Goal: Task Accomplishment & Management: Use online tool/utility

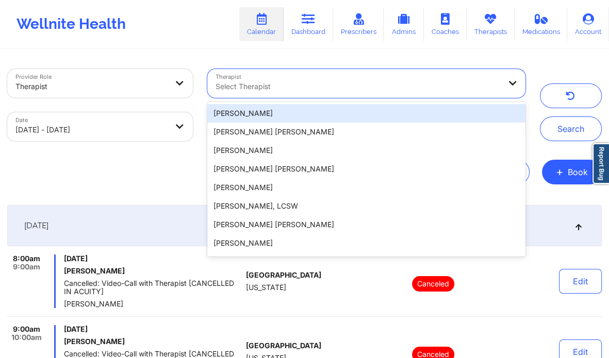
click at [284, 84] on div at bounding box center [357, 86] width 284 height 12
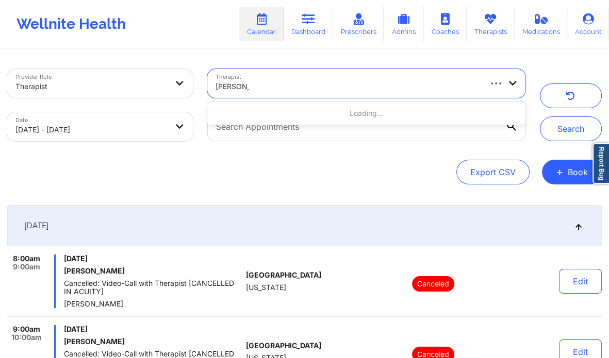
type input "[PERSON_NAME]"
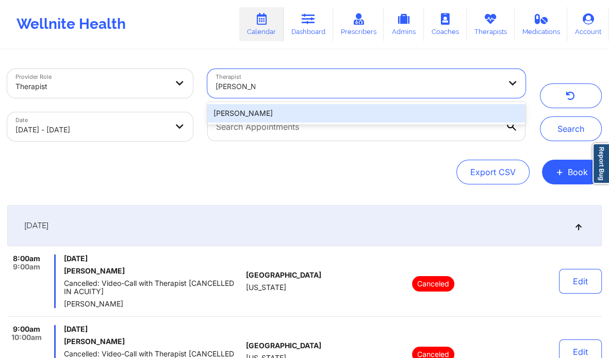
click at [251, 115] on div "[PERSON_NAME]" at bounding box center [366, 113] width 319 height 19
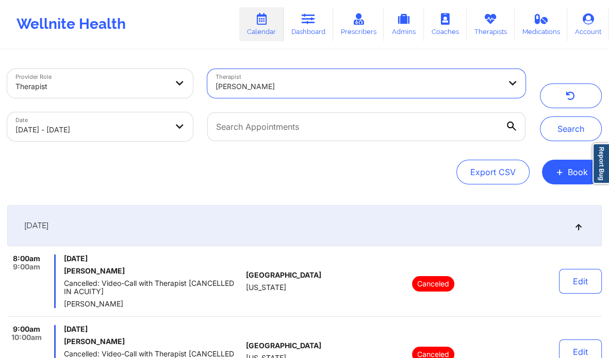
select select "2025-8"
select select "2025-9"
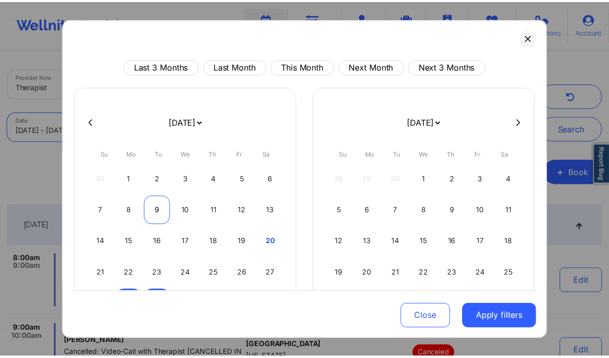
scroll to position [59, 0]
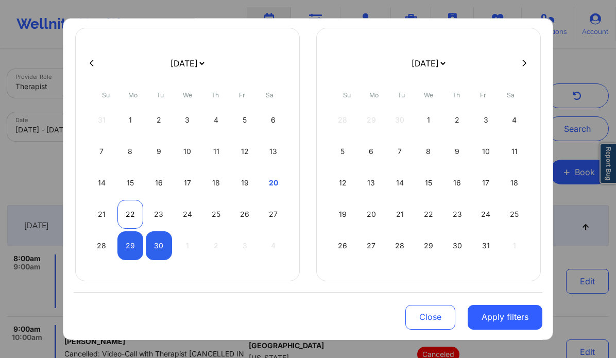
click at [126, 206] on div "22" at bounding box center [131, 214] width 26 height 29
select select "2025-8"
select select "2025-9"
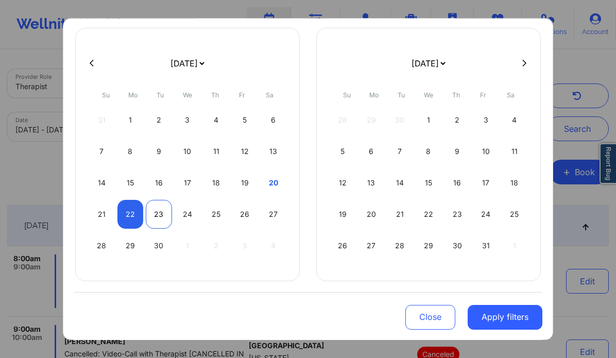
select select "2025-8"
select select "2025-9"
click at [152, 209] on div "23" at bounding box center [159, 214] width 26 height 29
select select "2025-8"
select select "2025-9"
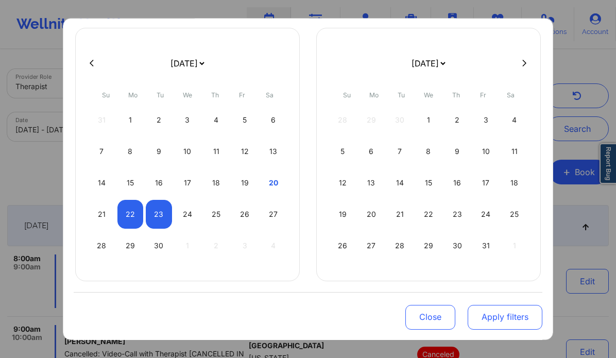
click at [484, 316] on button "Apply filters" at bounding box center [505, 317] width 75 height 25
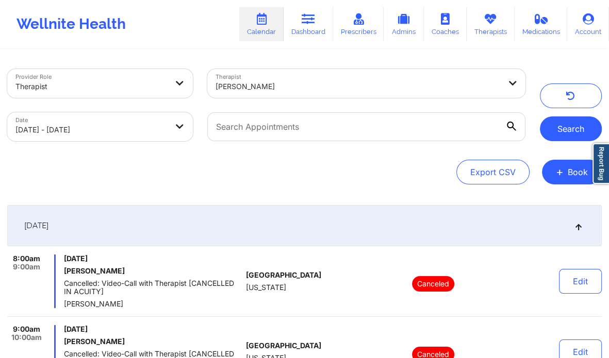
click at [562, 129] on button "Search" at bounding box center [571, 128] width 62 height 25
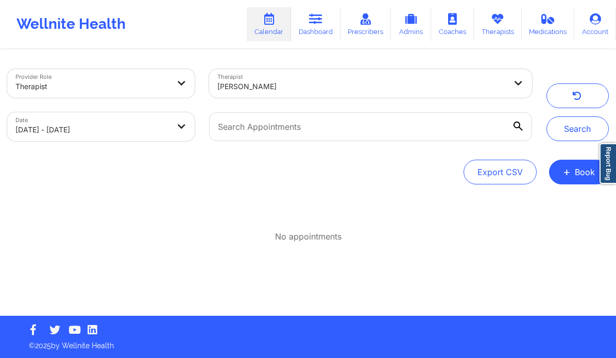
select select "2025-8"
select select "2025-9"
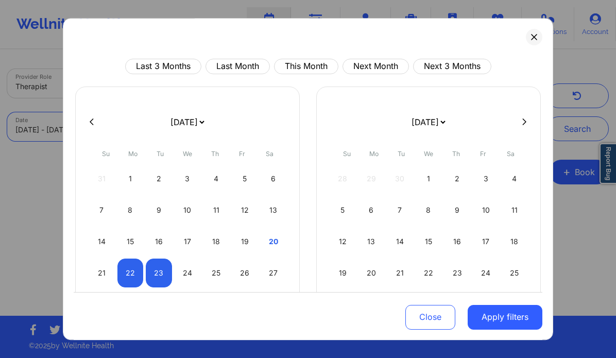
click at [134, 128] on body "Wellnite Health Calendar Dashboard Prescribers Admins Coaches Therapists Medica…" at bounding box center [308, 179] width 616 height 358
click at [99, 277] on div "21" at bounding box center [102, 273] width 26 height 29
select select "2025-8"
select select "2025-9"
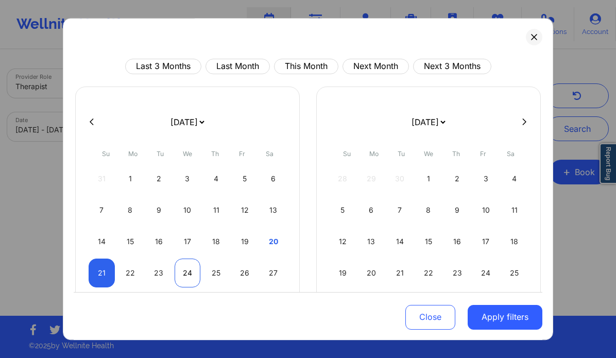
select select "2025-8"
select select "2025-9"
click at [192, 276] on div "24" at bounding box center [188, 273] width 26 height 29
select select "2025-8"
select select "2025-9"
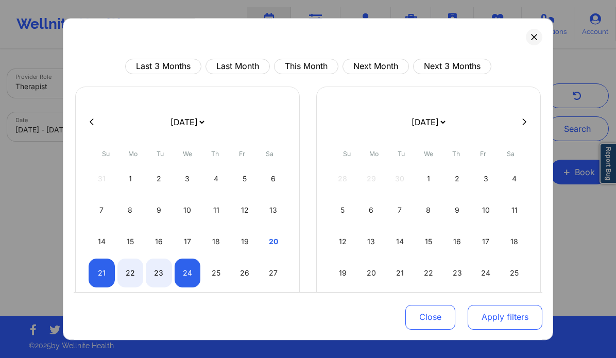
click at [492, 311] on button "Apply filters" at bounding box center [505, 317] width 75 height 25
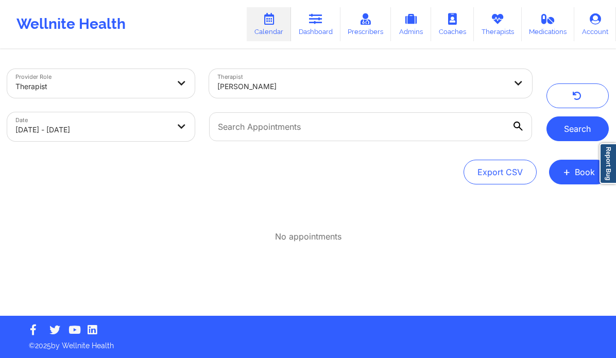
click at [576, 137] on button "Search" at bounding box center [578, 128] width 63 height 25
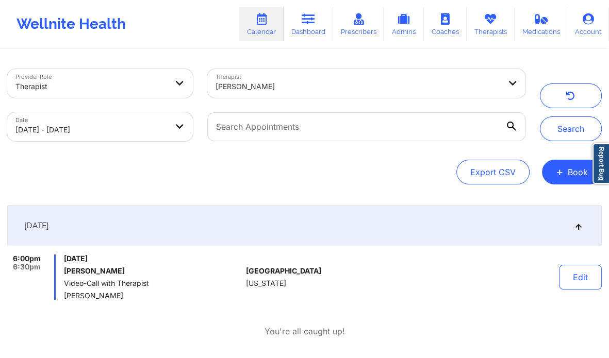
scroll to position [47, 0]
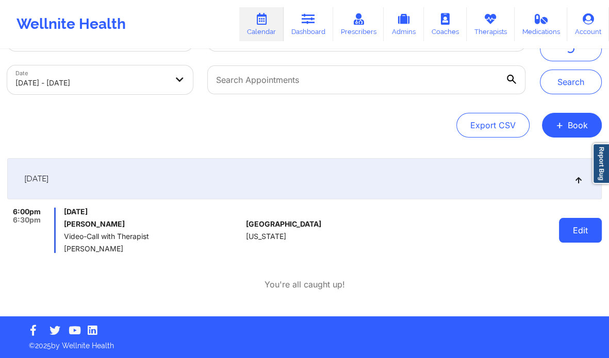
click at [586, 227] on button "Edit" at bounding box center [580, 230] width 43 height 25
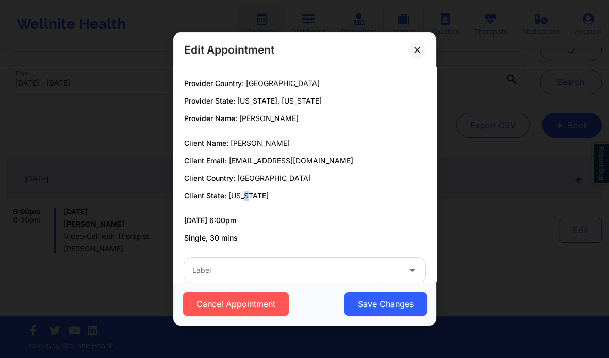
drag, startPoint x: 243, startPoint y: 191, endPoint x: 243, endPoint y: 197, distance: 6.2
click at [243, 197] on p "Client State: [US_STATE]" at bounding box center [304, 196] width 241 height 10
click at [243, 197] on span "[US_STATE]" at bounding box center [248, 195] width 40 height 9
copy span "[US_STATE]"
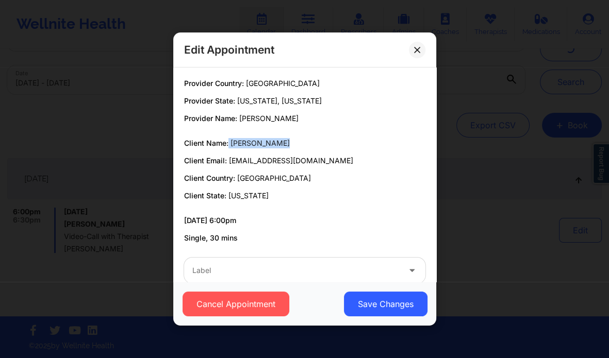
drag, startPoint x: 276, startPoint y: 142, endPoint x: 228, endPoint y: 142, distance: 47.4
click at [228, 142] on p "Client Name: [PERSON_NAME]" at bounding box center [304, 143] width 241 height 10
copy p "[PERSON_NAME]"
click at [414, 50] on icon at bounding box center [417, 50] width 6 height 6
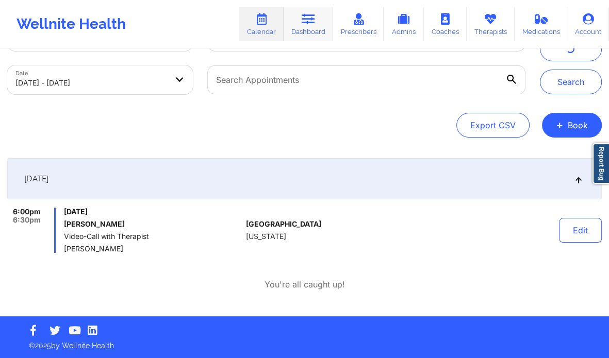
click at [302, 14] on link "Dashboard" at bounding box center [307, 24] width 49 height 34
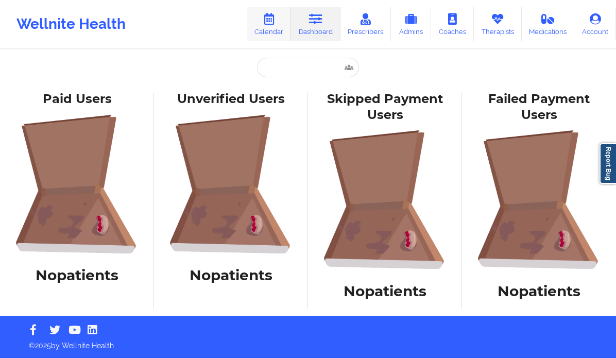
click at [272, 31] on link "Calendar" at bounding box center [269, 24] width 44 height 34
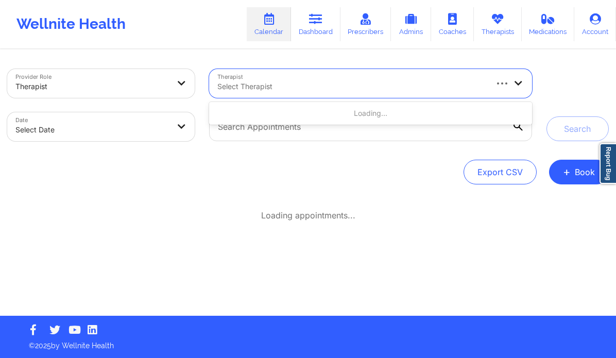
click at [289, 85] on div at bounding box center [351, 86] width 269 height 12
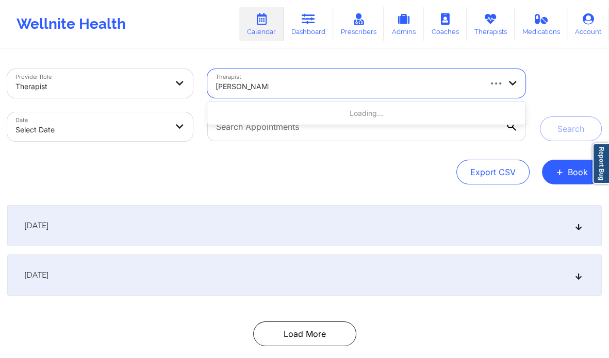
type input "[PERSON_NAME] Whitespace"
click at [290, 86] on div at bounding box center [347, 86] width 264 height 12
click at [293, 93] on div "Select Therapist" at bounding box center [343, 83] width 273 height 29
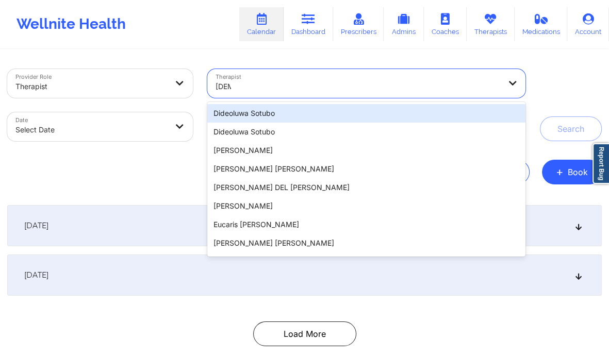
type input "[PERSON_NAME]"
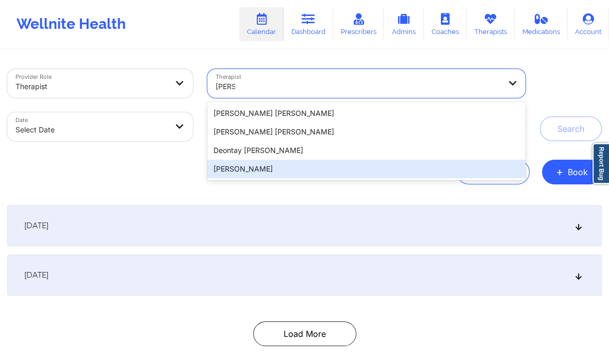
click at [268, 174] on div "[PERSON_NAME]" at bounding box center [366, 169] width 319 height 19
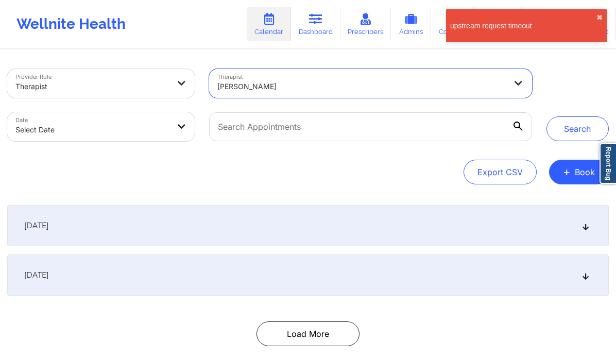
select select "2025-8"
select select "2025-9"
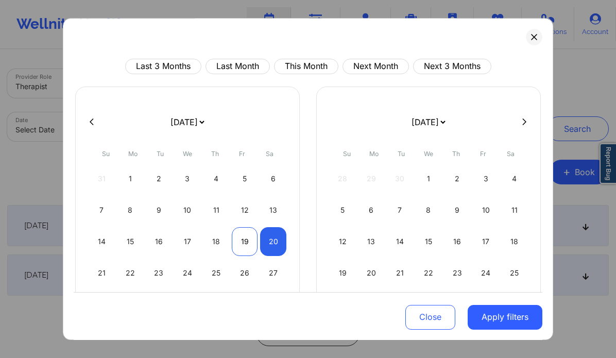
click at [248, 233] on div "19" at bounding box center [245, 241] width 26 height 29
select select "2025-8"
select select "2025-9"
select select "2025-8"
select select "2025-9"
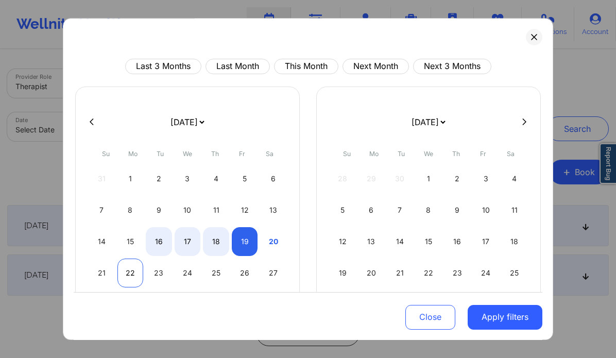
select select "2025-8"
select select "2025-9"
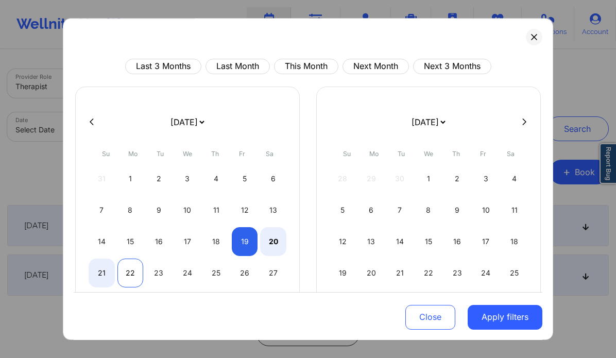
click at [134, 273] on div "22" at bounding box center [131, 273] width 26 height 29
select select "2025-8"
select select "2025-9"
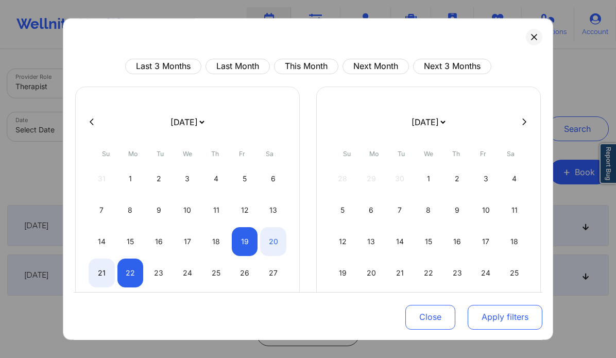
click at [513, 312] on button "Apply filters" at bounding box center [505, 317] width 75 height 25
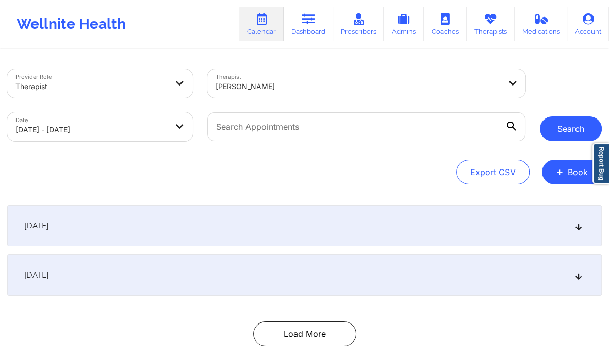
click at [544, 135] on button "Search" at bounding box center [571, 128] width 62 height 25
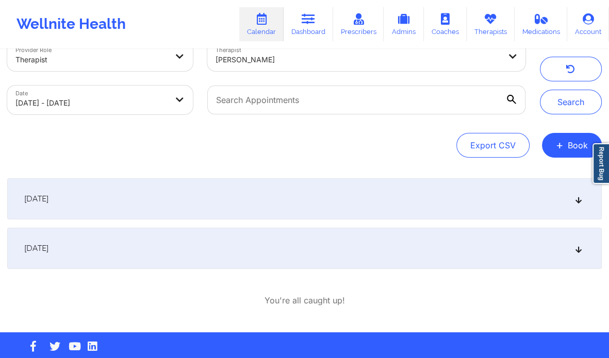
scroll to position [31, 0]
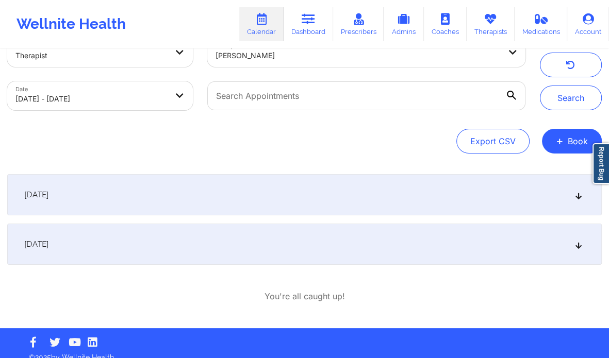
click at [583, 247] on div "[DATE]" at bounding box center [304, 244] width 594 height 41
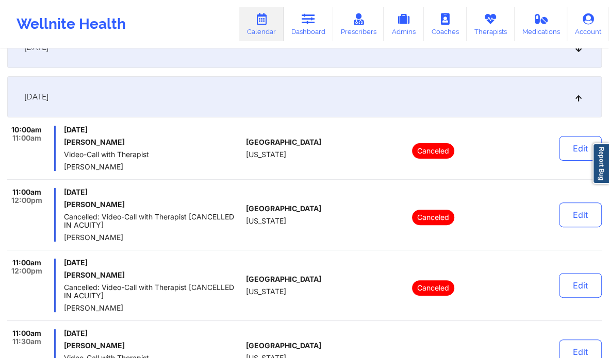
scroll to position [299, 0]
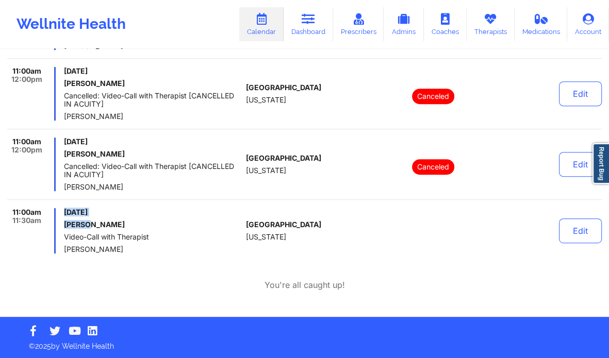
drag, startPoint x: 85, startPoint y: 221, endPoint x: 58, endPoint y: 221, distance: 26.8
click at [58, 221] on div "11:00am 11:30am [DATE] [PERSON_NAME] Video-Call with Therapist [PERSON_NAME]" at bounding box center [124, 230] width 235 height 45
click at [91, 282] on div "You're all caught up!" at bounding box center [304, 285] width 594 height 12
